Goal: Task Accomplishment & Management: Manage account settings

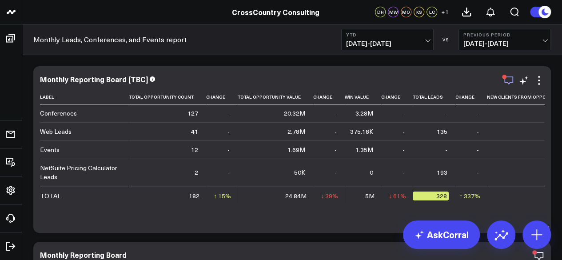
click at [505, 80] on icon "button" at bounding box center [508, 80] width 11 height 11
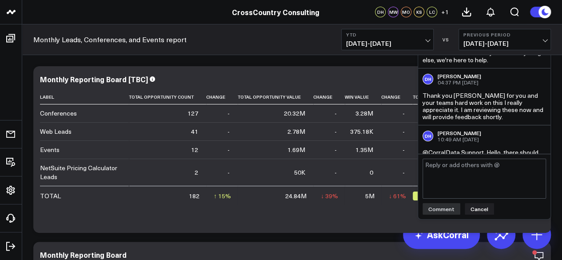
scroll to position [401, 0]
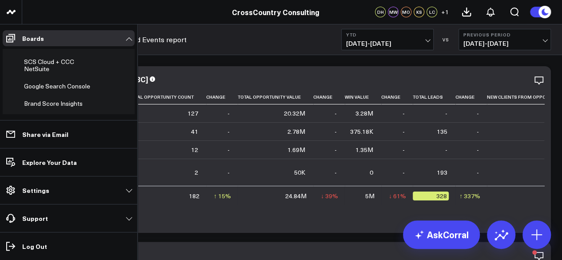
scroll to position [321, 0]
click at [46, 70] on span "SCS Cloud + CCC NetSuite" at bounding box center [49, 63] width 50 height 16
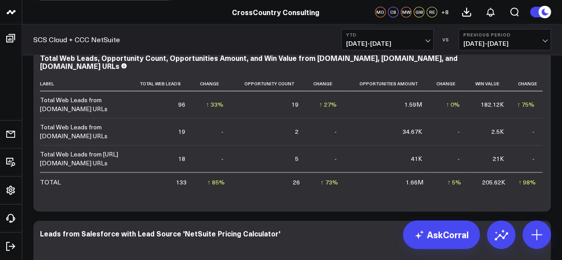
scroll to position [2114, 0]
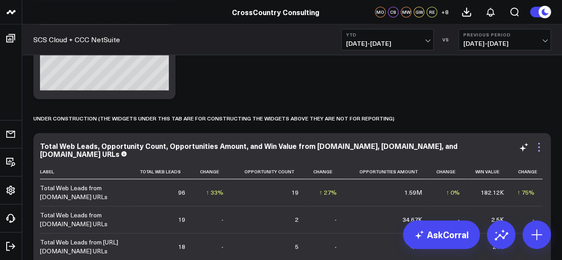
click at [540, 144] on icon at bounding box center [539, 147] width 11 height 11
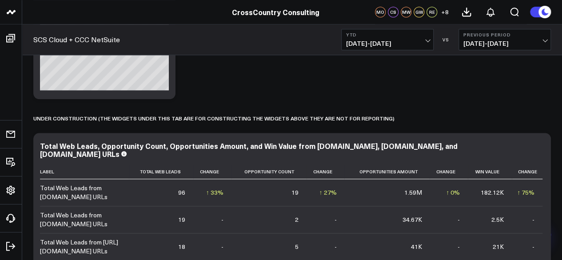
click at [0, 0] on button "Remove" at bounding box center [0, 0] width 0 height 0
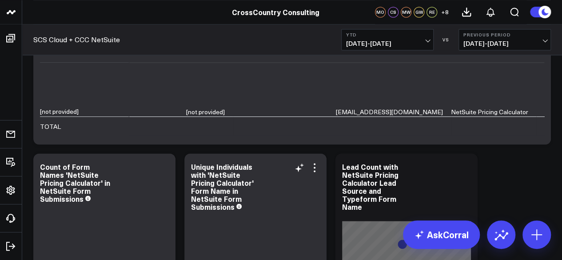
scroll to position [2524, 0]
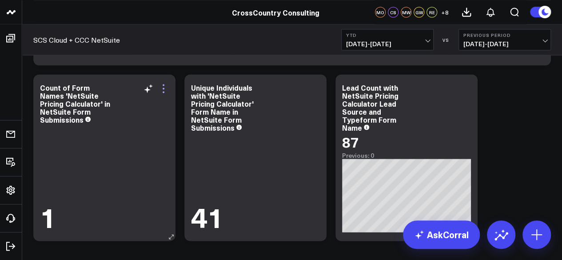
click at [164, 87] on icon at bounding box center [163, 88] width 11 height 11
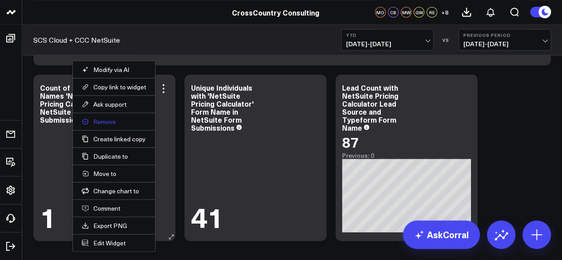
click at [118, 122] on button "Remove" at bounding box center [114, 121] width 64 height 8
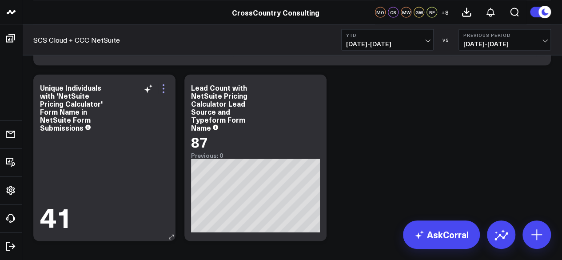
click at [164, 89] on icon at bounding box center [163, 88] width 11 height 11
click at [0, 0] on button "Remove" at bounding box center [0, 0] width 0 height 0
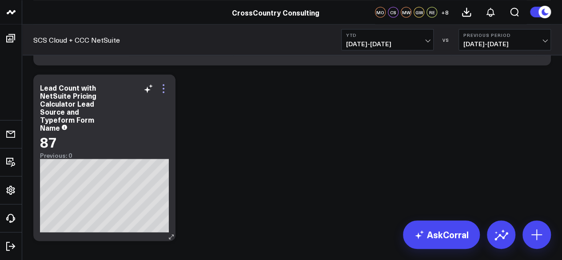
click at [167, 89] on icon at bounding box center [163, 88] width 11 height 11
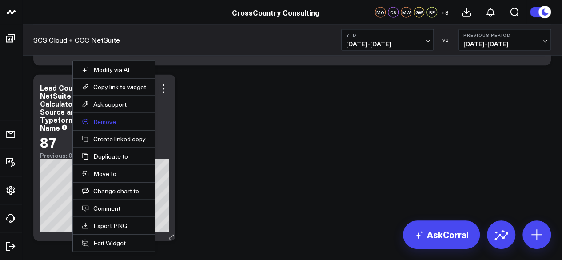
click at [116, 122] on button "Remove" at bounding box center [114, 121] width 64 height 8
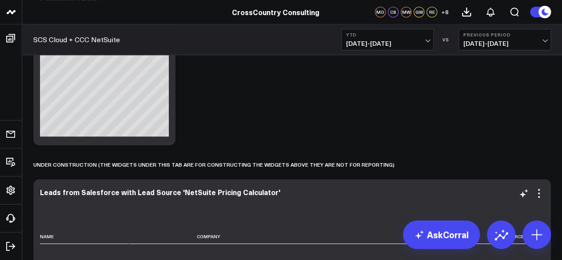
scroll to position [59, 0]
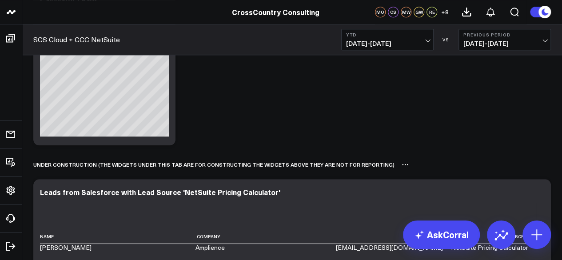
click at [402, 166] on icon at bounding box center [405, 164] width 7 height 7
click at [411, 191] on button "Delete" at bounding box center [428, 190] width 39 height 16
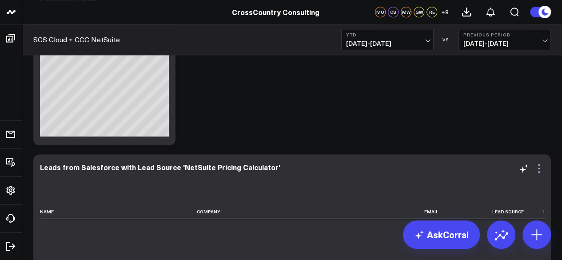
scroll to position [2109, 0]
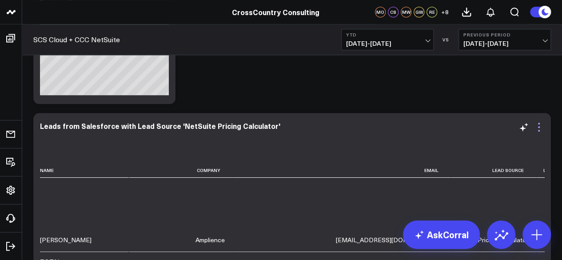
click at [538, 126] on icon at bounding box center [539, 127] width 11 height 11
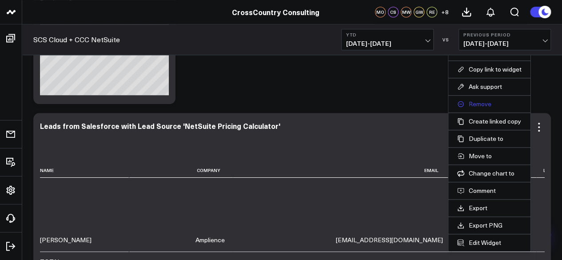
click at [501, 101] on button "Remove" at bounding box center [489, 104] width 64 height 8
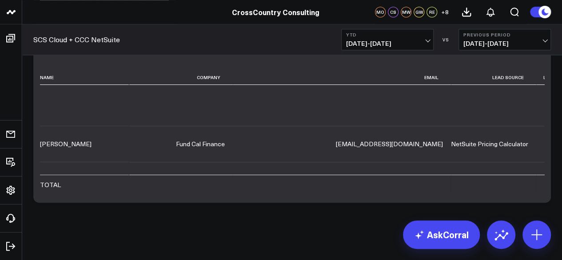
scroll to position [2092, 0]
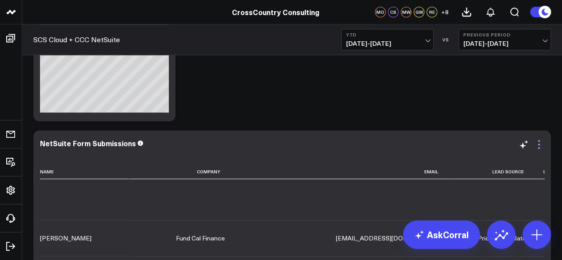
click at [539, 140] on icon at bounding box center [539, 141] width 2 height 2
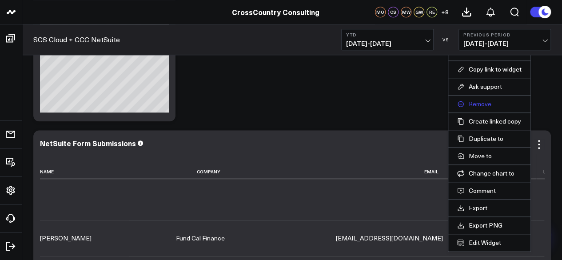
click at [491, 104] on button "Remove" at bounding box center [489, 104] width 64 height 8
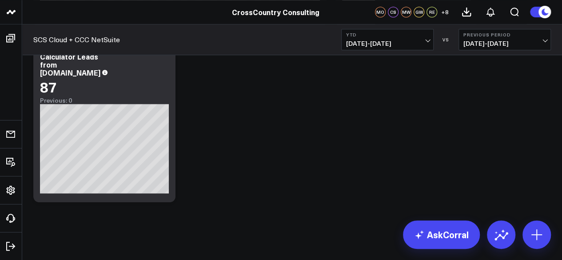
scroll to position [2011, 0]
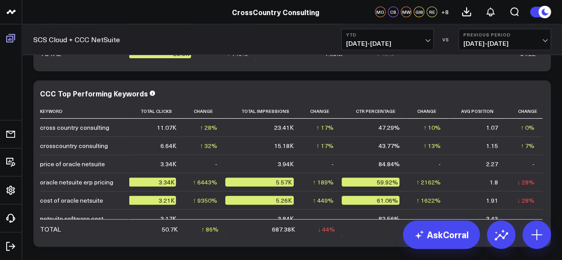
scroll to position [228, 0]
